Goal: Task Accomplishment & Management: Use online tool/utility

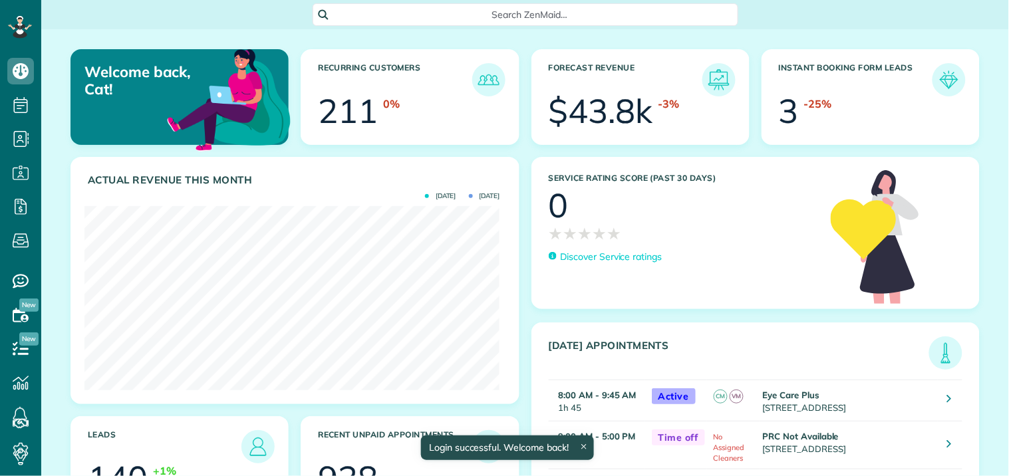
scroll to position [184, 415]
click at [539, 10] on span "Search ZenMaid…" at bounding box center [530, 14] width 404 height 13
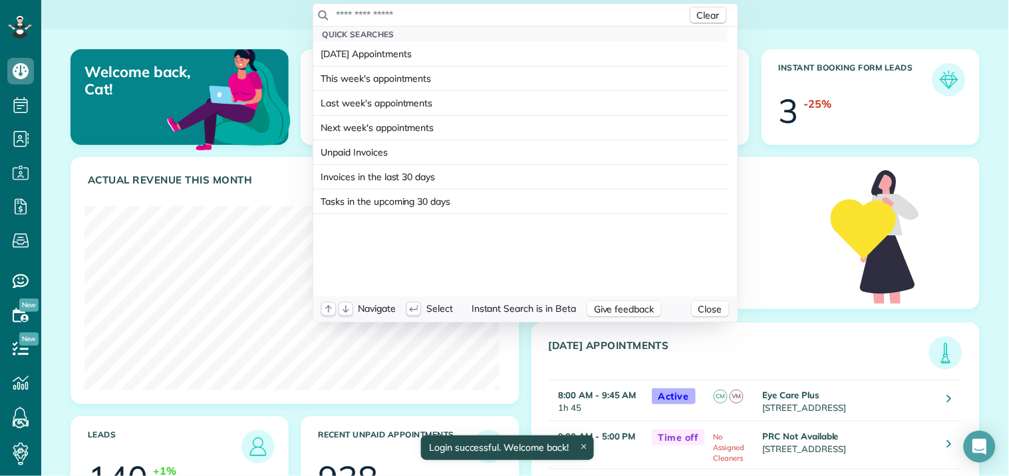
click at [470, 13] on input "text" at bounding box center [511, 14] width 351 height 13
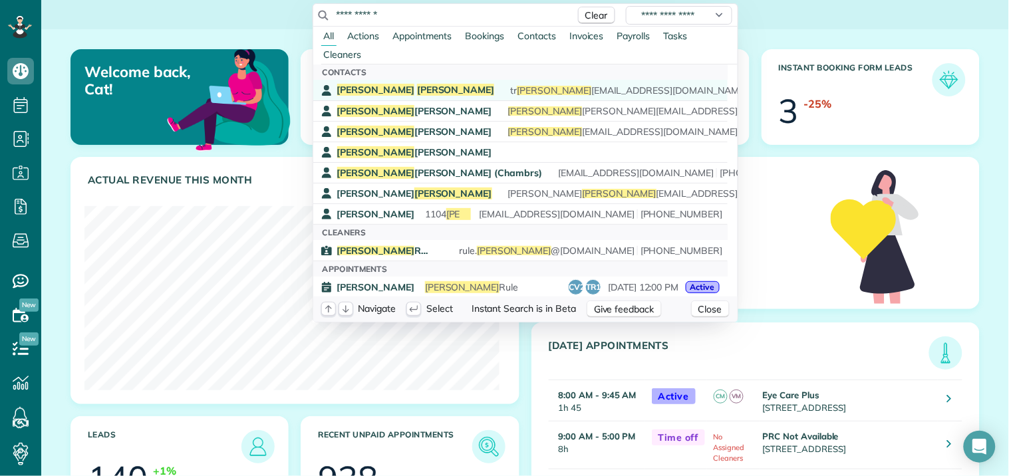
type input "**********"
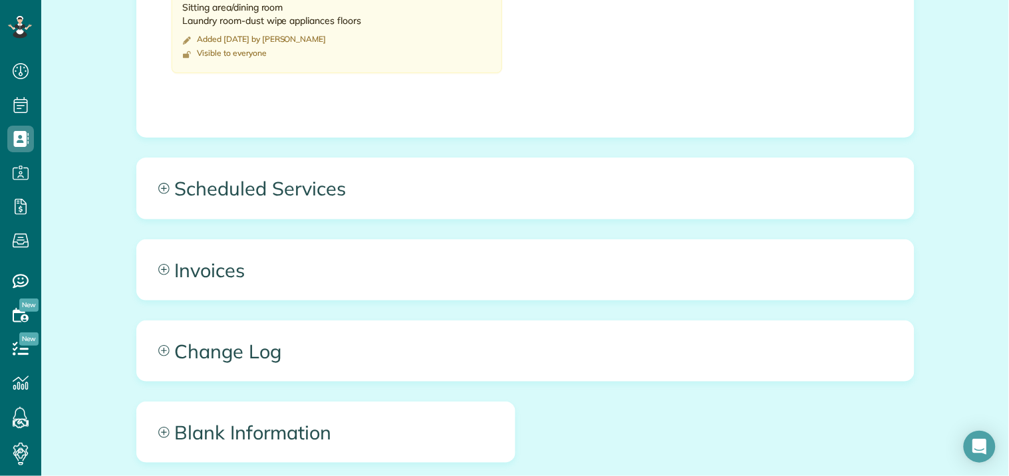
scroll to position [1063, 0]
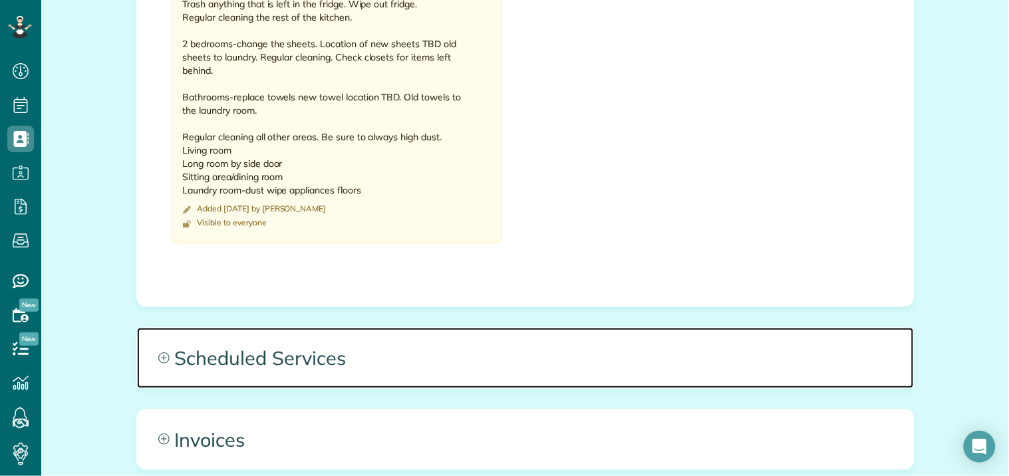
click at [164, 356] on span "Scheduled Services" at bounding box center [525, 358] width 777 height 60
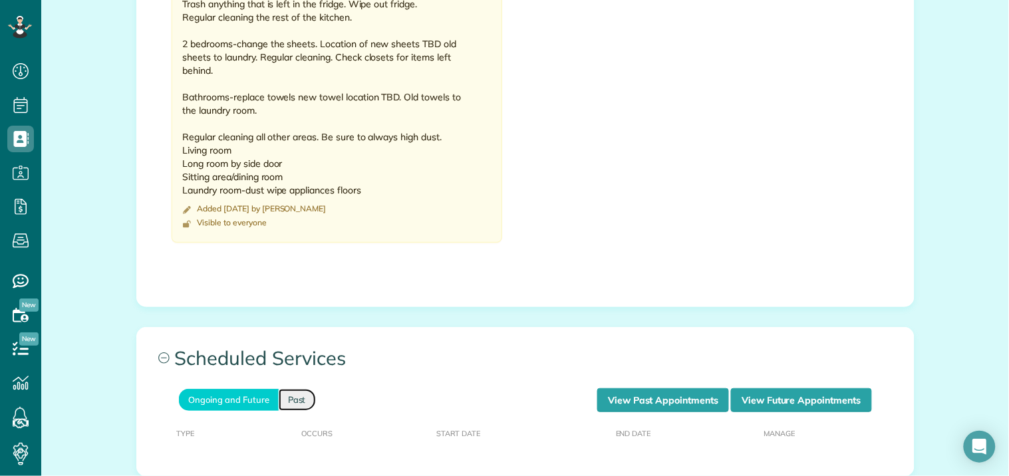
click at [301, 398] on link "Past" at bounding box center [297, 400] width 37 height 22
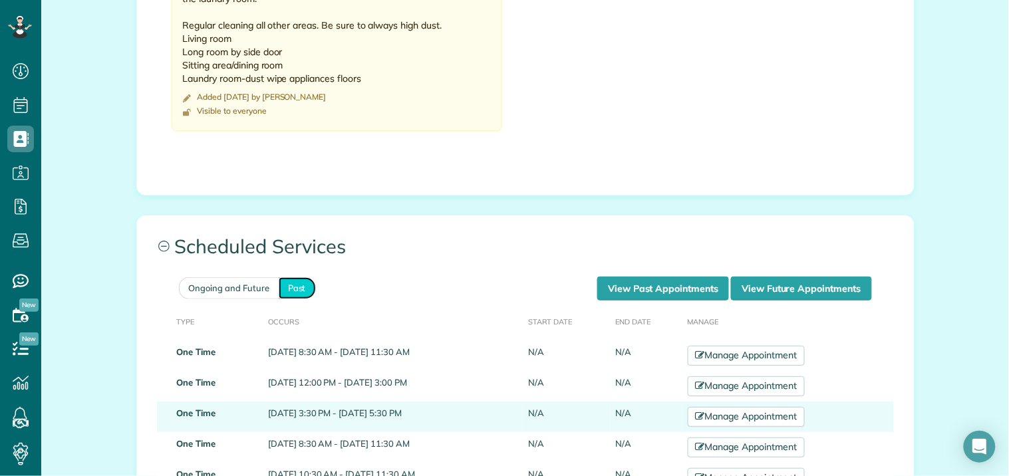
scroll to position [1433, 0]
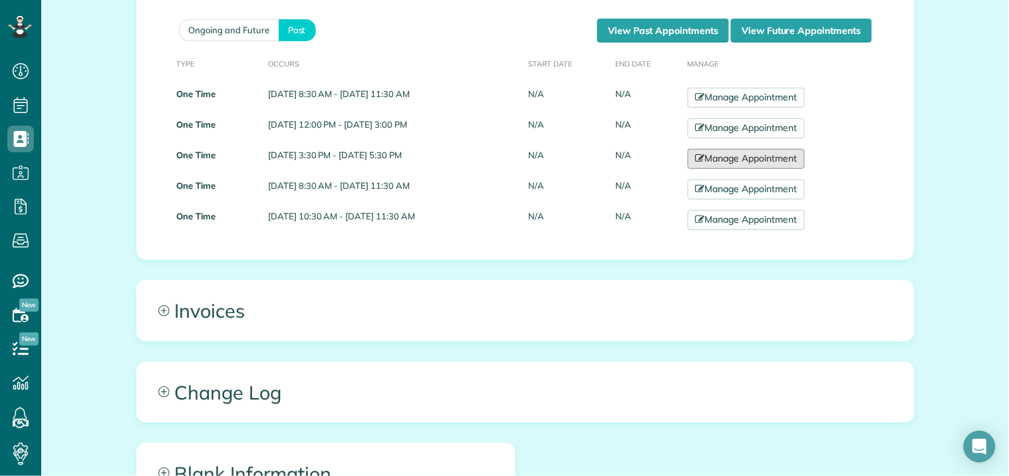
click at [805, 160] on link "Manage Appointment" at bounding box center [746, 159] width 117 height 20
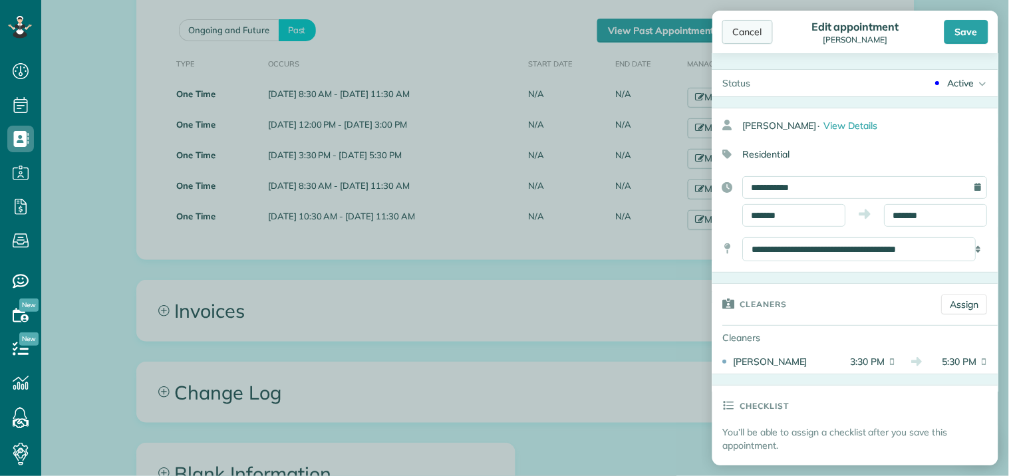
click at [754, 31] on div "Cancel" at bounding box center [747, 32] width 51 height 24
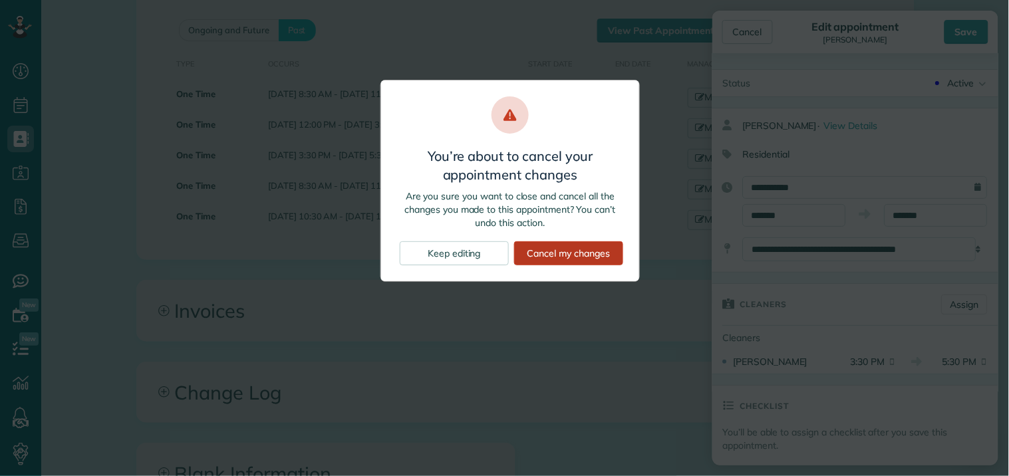
click at [580, 249] on div "Cancel my changes" at bounding box center [568, 253] width 109 height 24
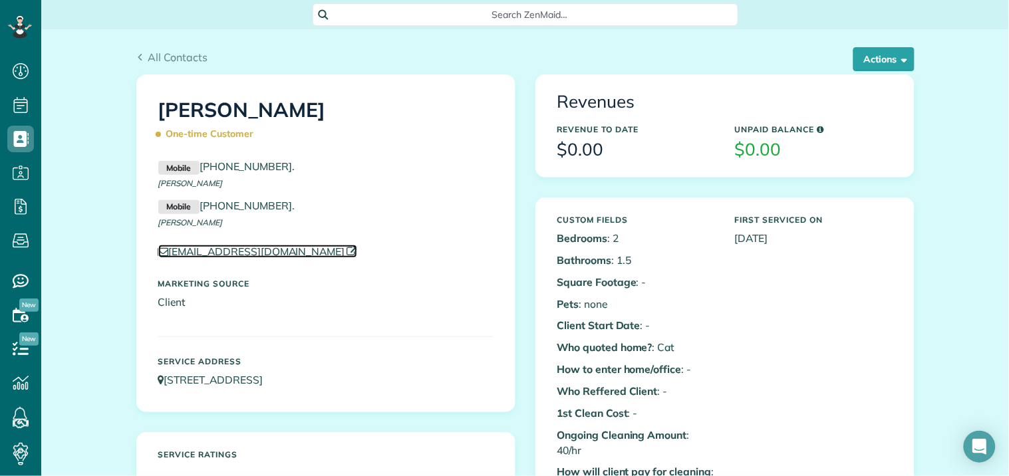
click at [347, 248] on icon at bounding box center [352, 252] width 11 height 11
click at [275, 47] on div "All Contacts Actions Edit Add Appointment Recent Activity Send Email Show Past …" at bounding box center [525, 51] width 798 height 45
drag, startPoint x: 290, startPoint y: 251, endPoint x: 163, endPoint y: 257, distance: 127.2
click at [163, 257] on p "trivey179@gmail.com" at bounding box center [325, 251] width 335 height 15
copy link "trivey179@gmail.com"
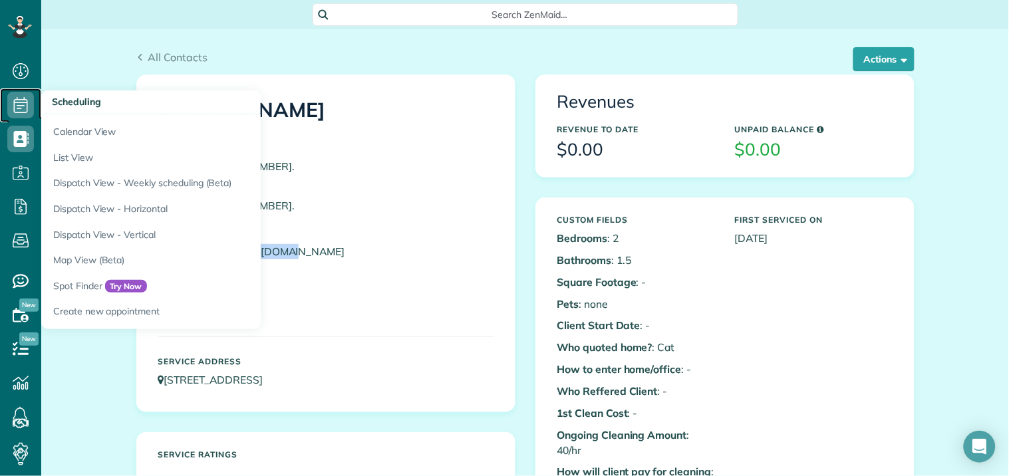
click at [22, 102] on use at bounding box center [21, 105] width 14 height 16
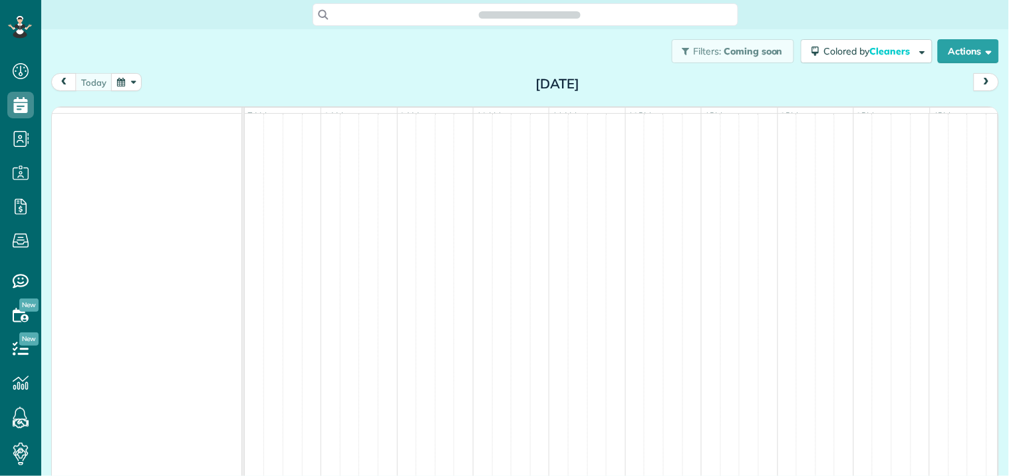
scroll to position [5, 5]
click at [130, 78] on button "button" at bounding box center [126, 82] width 31 height 18
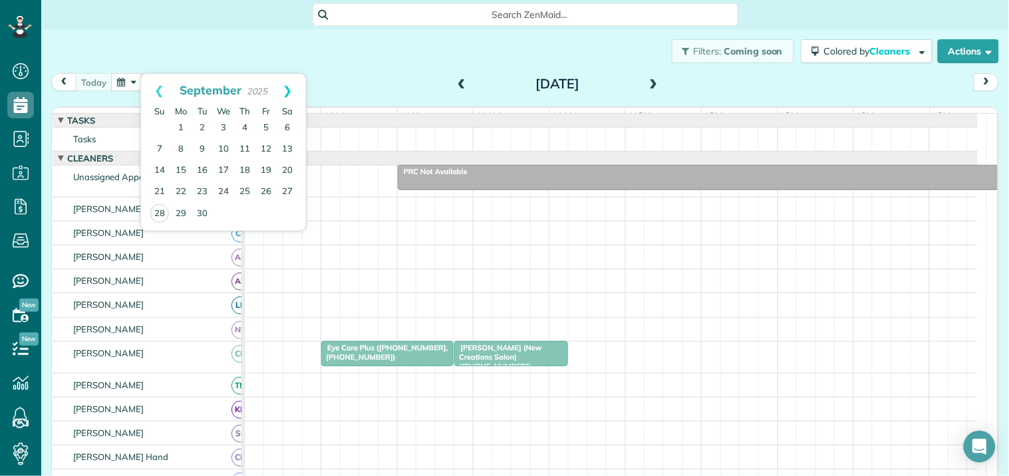
click at [291, 87] on link "Next" at bounding box center [287, 90] width 37 height 33
click at [224, 127] on link "1" at bounding box center [223, 128] width 21 height 21
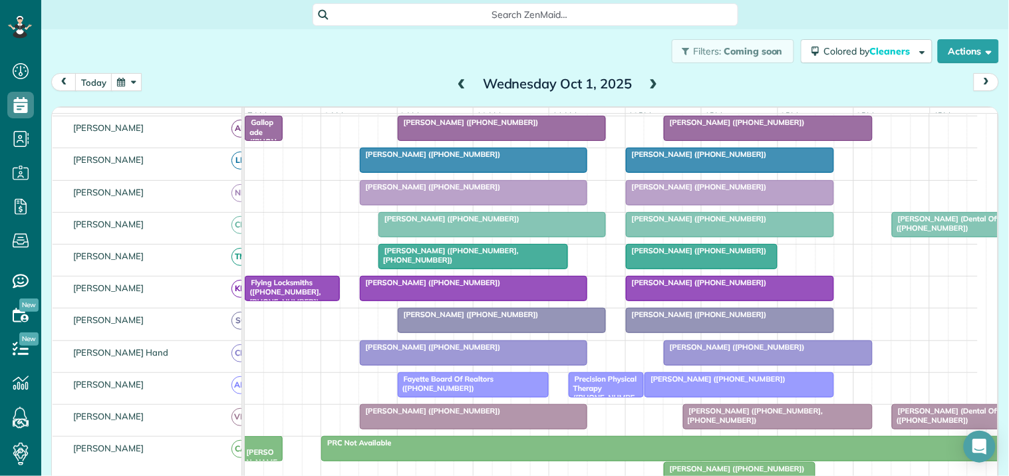
scroll to position [148, 0]
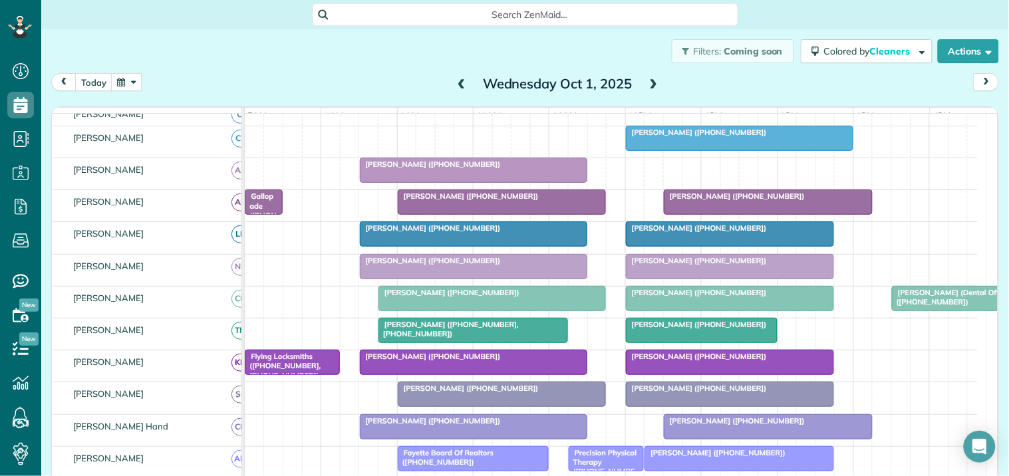
click at [122, 81] on button "button" at bounding box center [126, 82] width 31 height 18
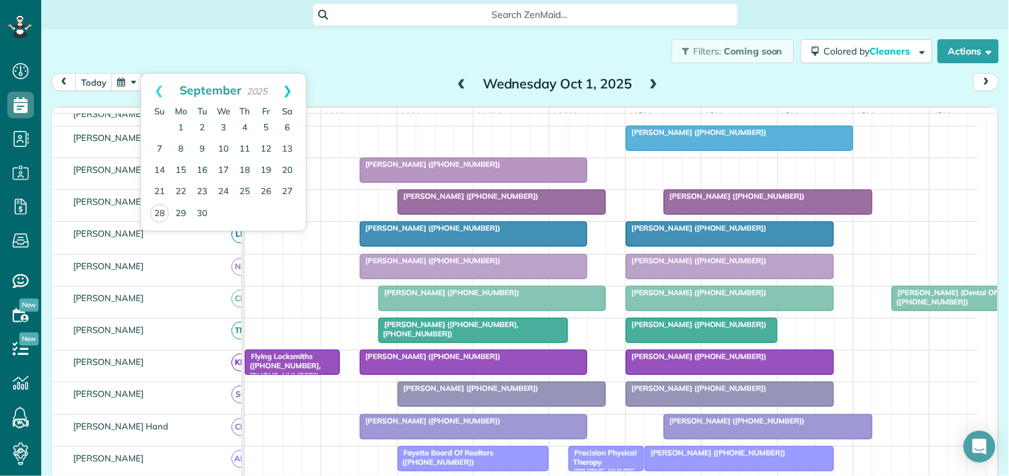
click at [291, 82] on link "Next" at bounding box center [287, 90] width 37 height 33
click at [221, 168] on link "15" at bounding box center [223, 170] width 21 height 21
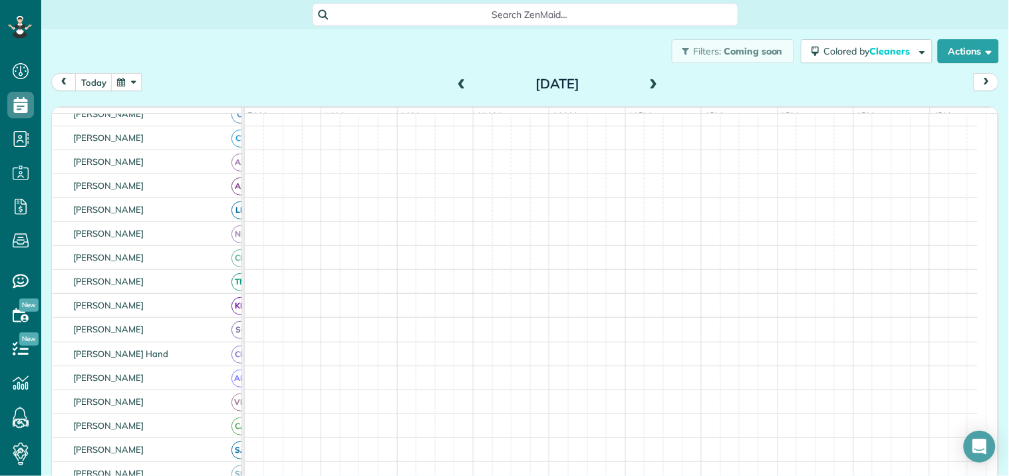
scroll to position [174, 0]
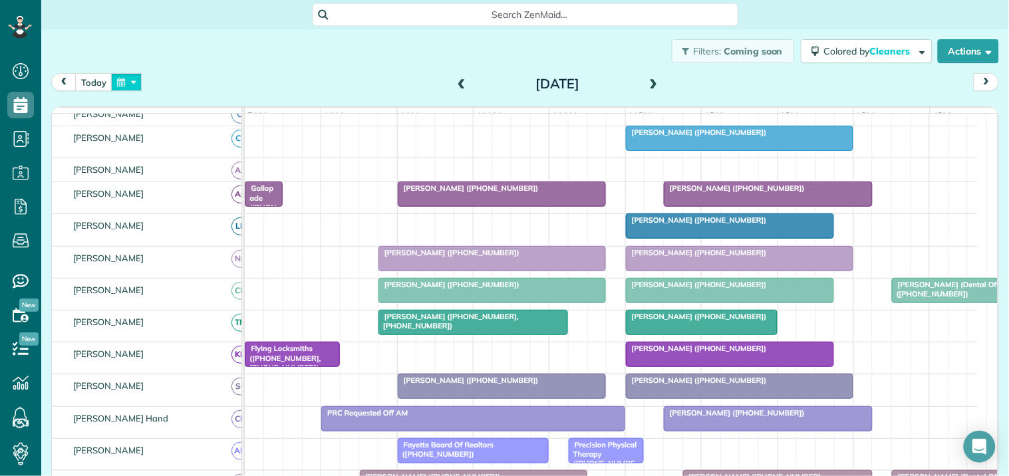
click at [140, 80] on button "button" at bounding box center [126, 82] width 31 height 18
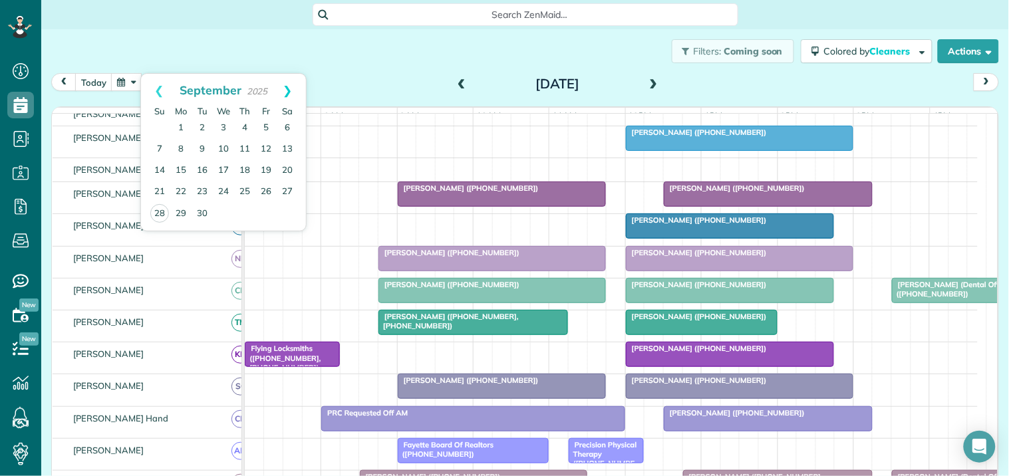
click at [289, 87] on link "Next" at bounding box center [287, 90] width 37 height 33
click at [226, 127] on link "1" at bounding box center [223, 128] width 21 height 21
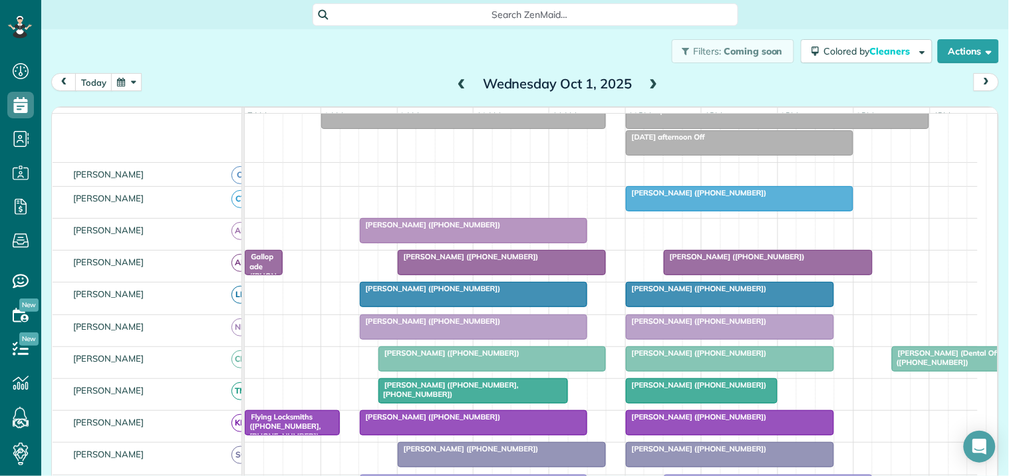
scroll to position [148, 0]
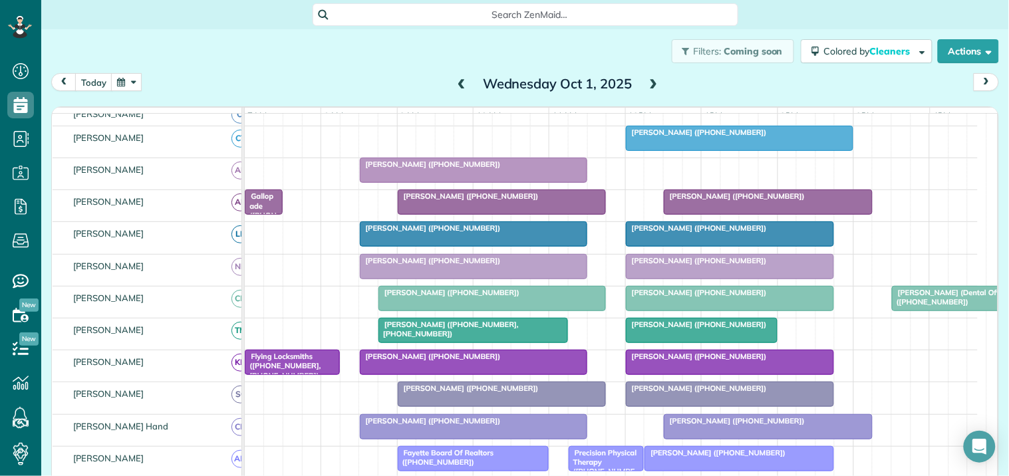
click at [724, 150] on div at bounding box center [739, 138] width 226 height 24
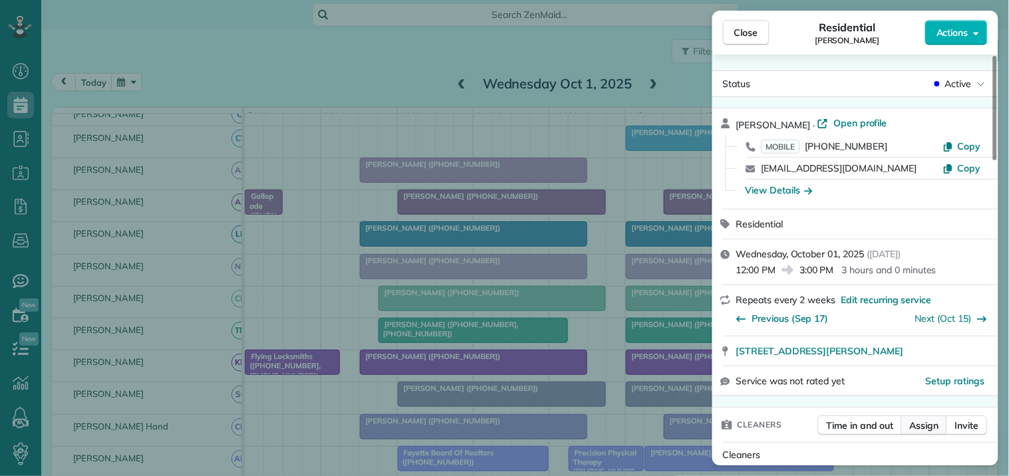
click at [928, 424] on span "Assign" at bounding box center [924, 425] width 29 height 13
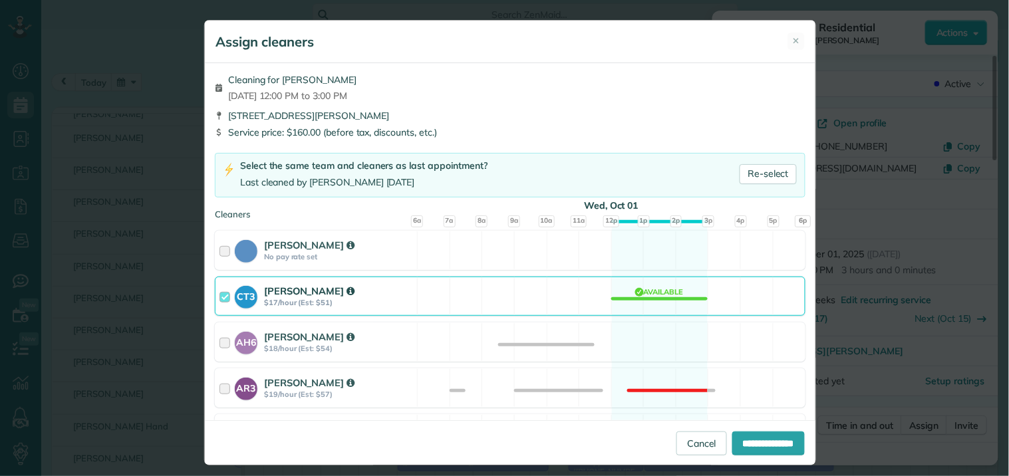
click at [654, 287] on div "CT3 [PERSON_NAME] $17/hour (Est: $51) Available" at bounding box center [510, 296] width 591 height 39
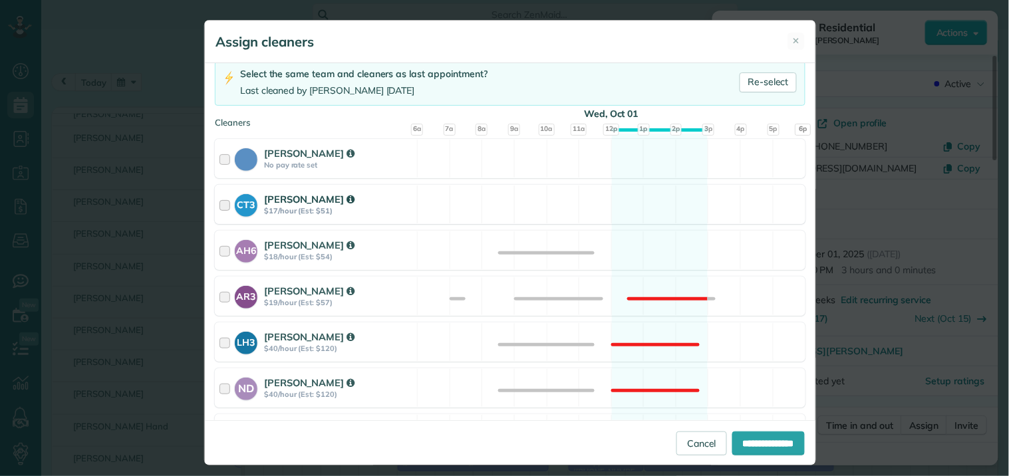
scroll to position [295, 0]
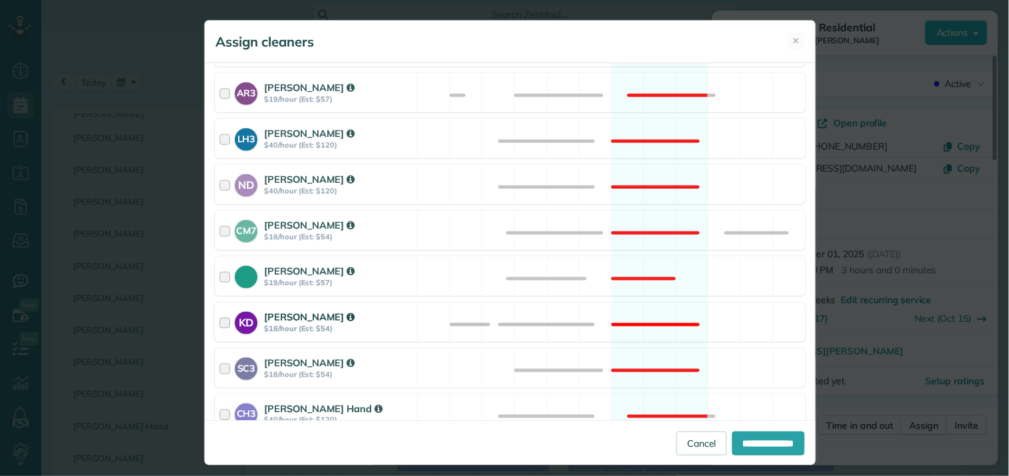
click at [639, 311] on div "KD [PERSON_NAME] $18/hour (Est: $54) Not available" at bounding box center [510, 322] width 591 height 39
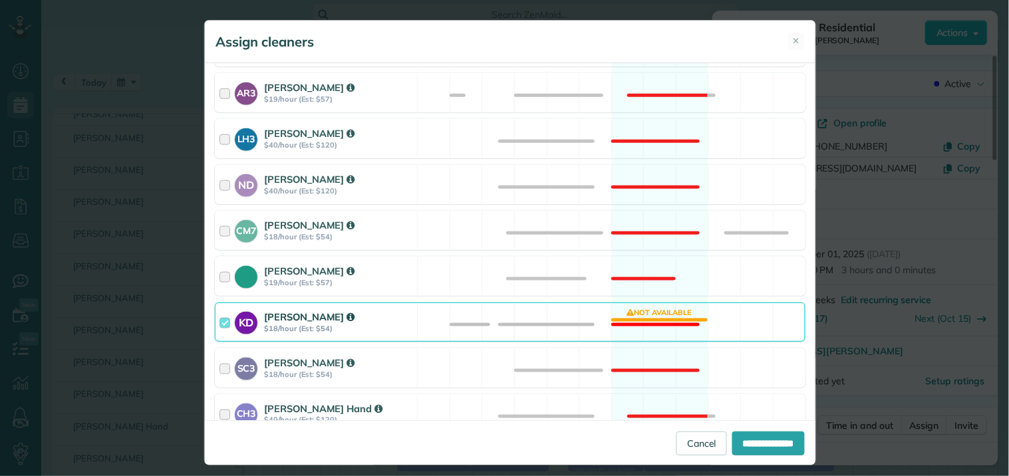
scroll to position [634, 0]
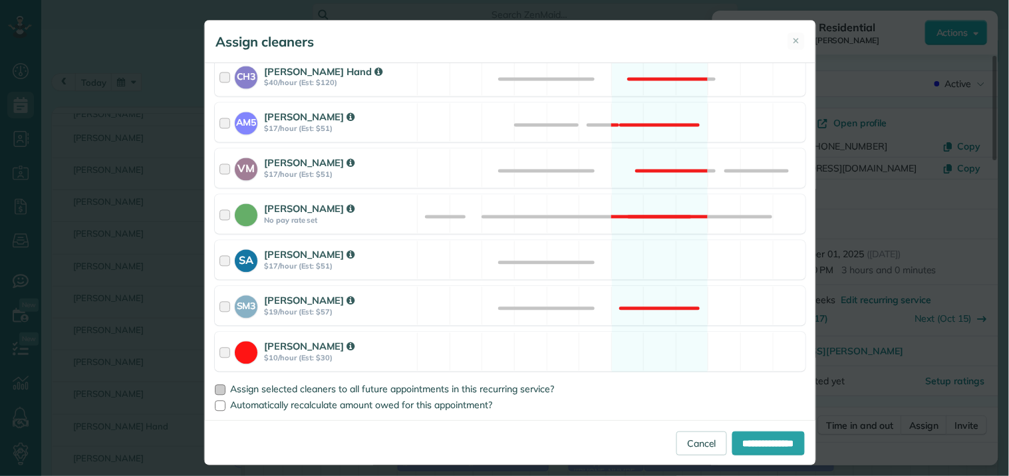
click at [217, 392] on div at bounding box center [220, 390] width 11 height 11
click at [760, 448] on input "**********" at bounding box center [768, 444] width 72 height 24
type input "**********"
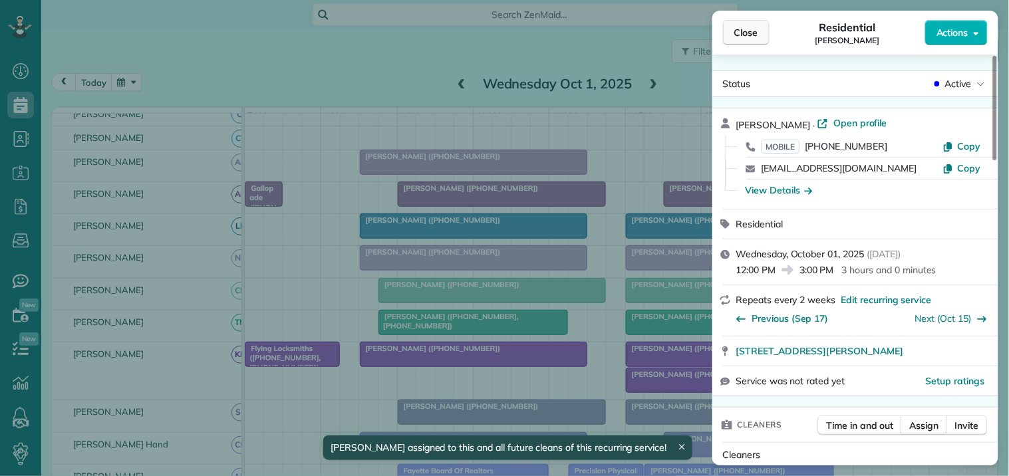
click at [750, 32] on span "Close" at bounding box center [746, 32] width 24 height 13
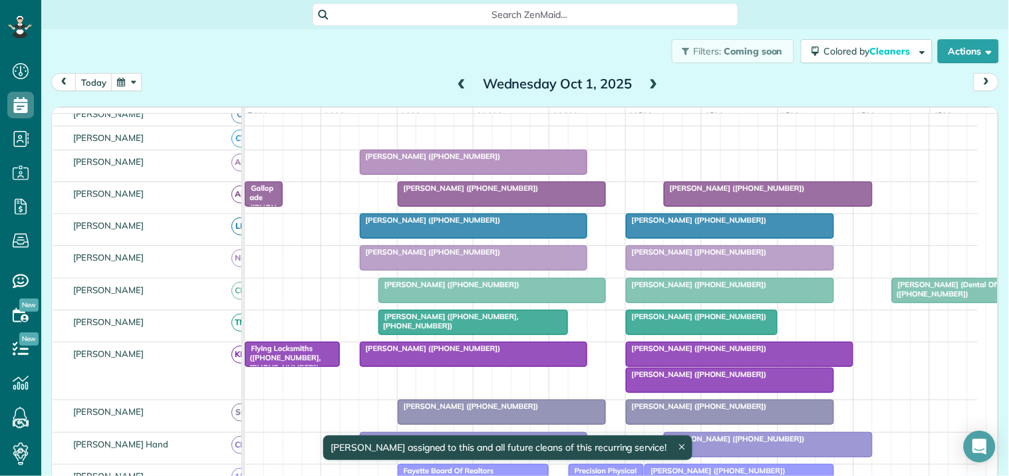
click at [686, 379] on div "[PERSON_NAME] ([PHONE_NUMBER])" at bounding box center [730, 374] width 201 height 9
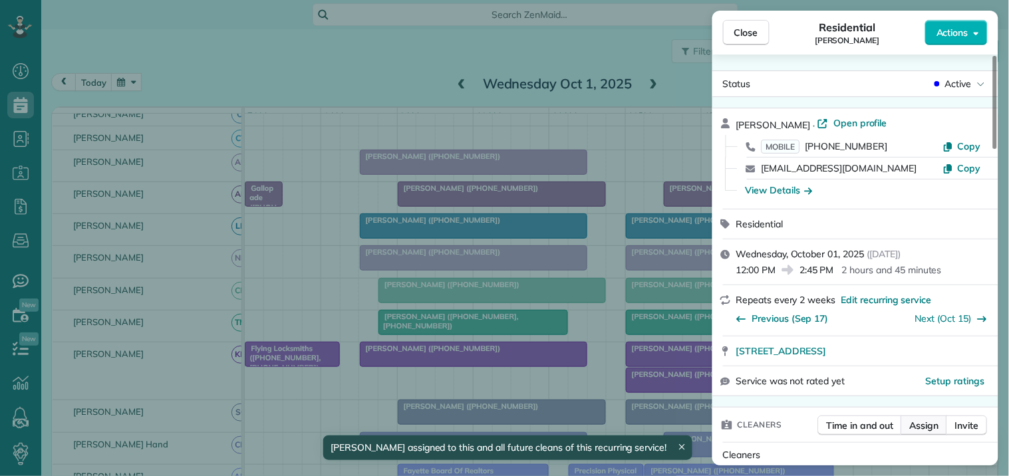
click at [930, 428] on span "Assign" at bounding box center [924, 425] width 29 height 13
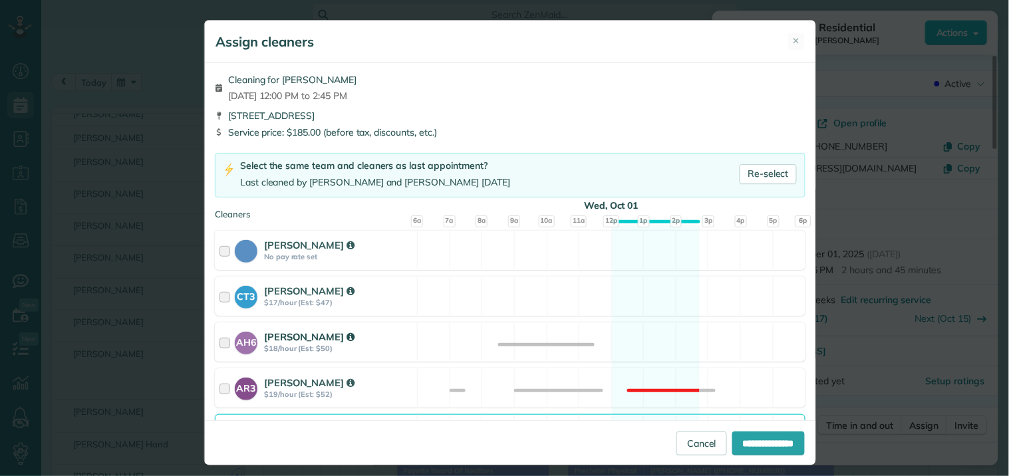
click at [641, 347] on div "AH6 [PERSON_NAME] $18/hour (Est: $50) Available" at bounding box center [510, 342] width 591 height 39
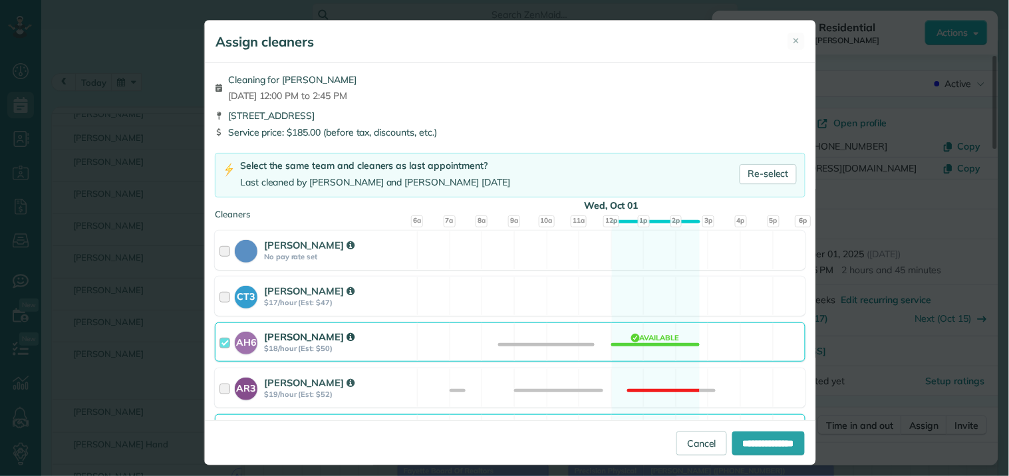
scroll to position [295, 0]
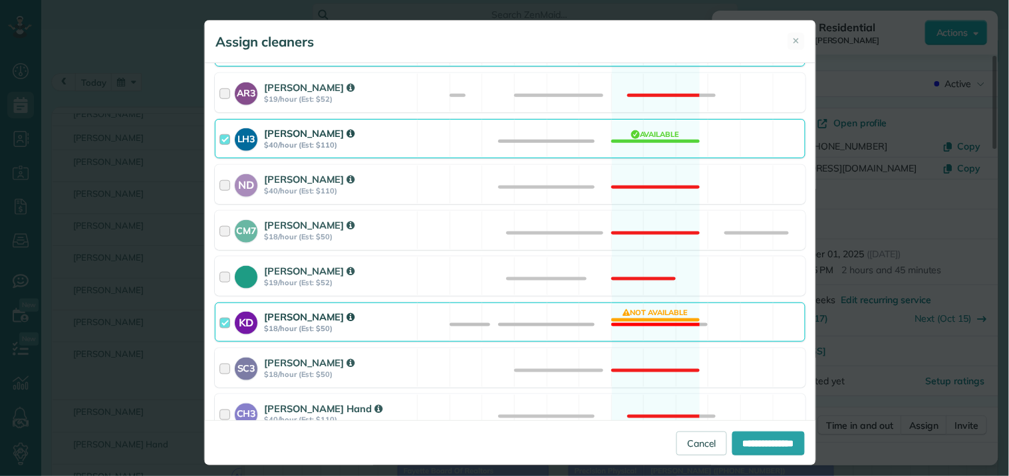
click at [650, 315] on div "KD [PERSON_NAME] $18/hour (Est: $50) Not available" at bounding box center [510, 322] width 591 height 39
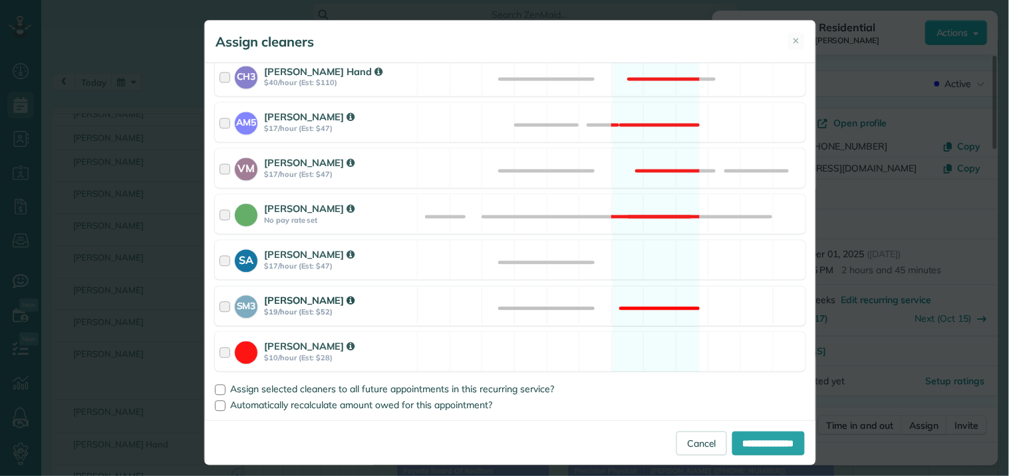
scroll to position [9, 0]
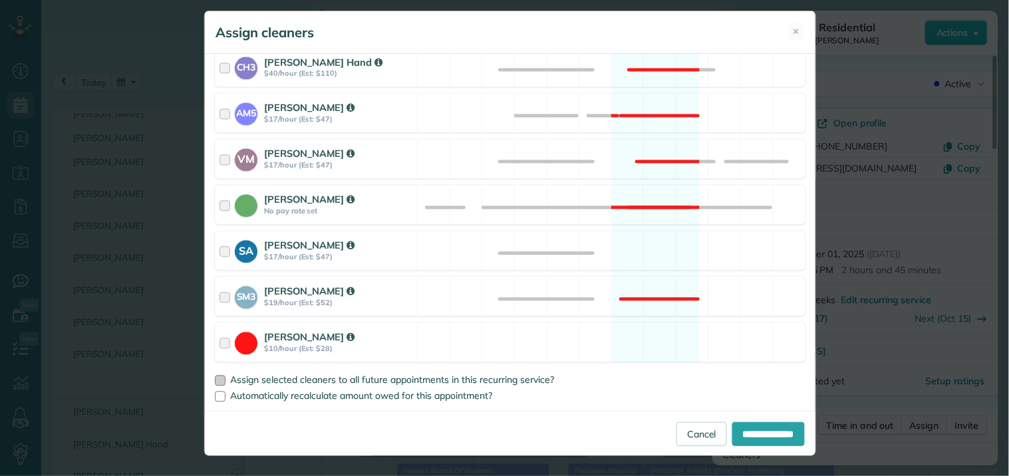
click at [215, 379] on label "Assign selected cleaners to all future appointments in this recurring service?" at bounding box center [510, 380] width 591 height 9
click at [215, 381] on div at bounding box center [220, 381] width 11 height 11
click at [734, 430] on input "**********" at bounding box center [768, 434] width 72 height 24
type input "**********"
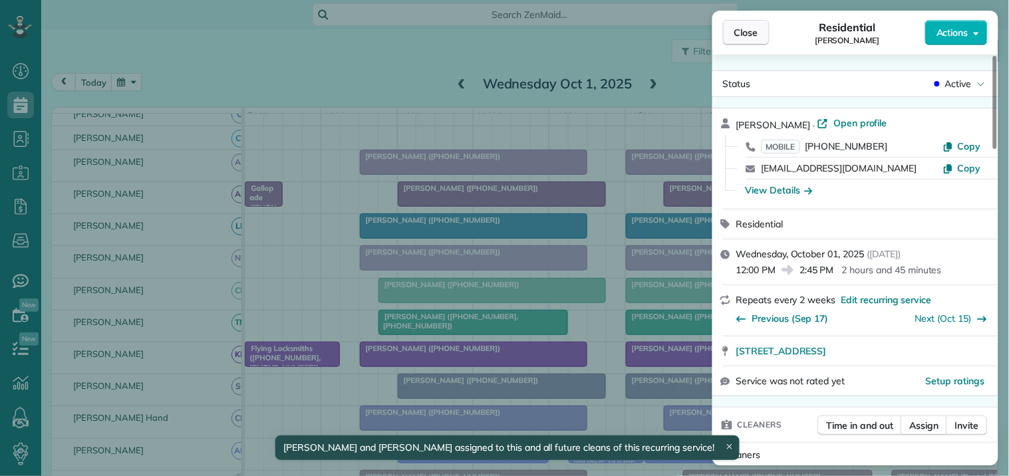
click at [758, 34] on span "Close" at bounding box center [746, 32] width 24 height 13
